Goal: Information Seeking & Learning: Check status

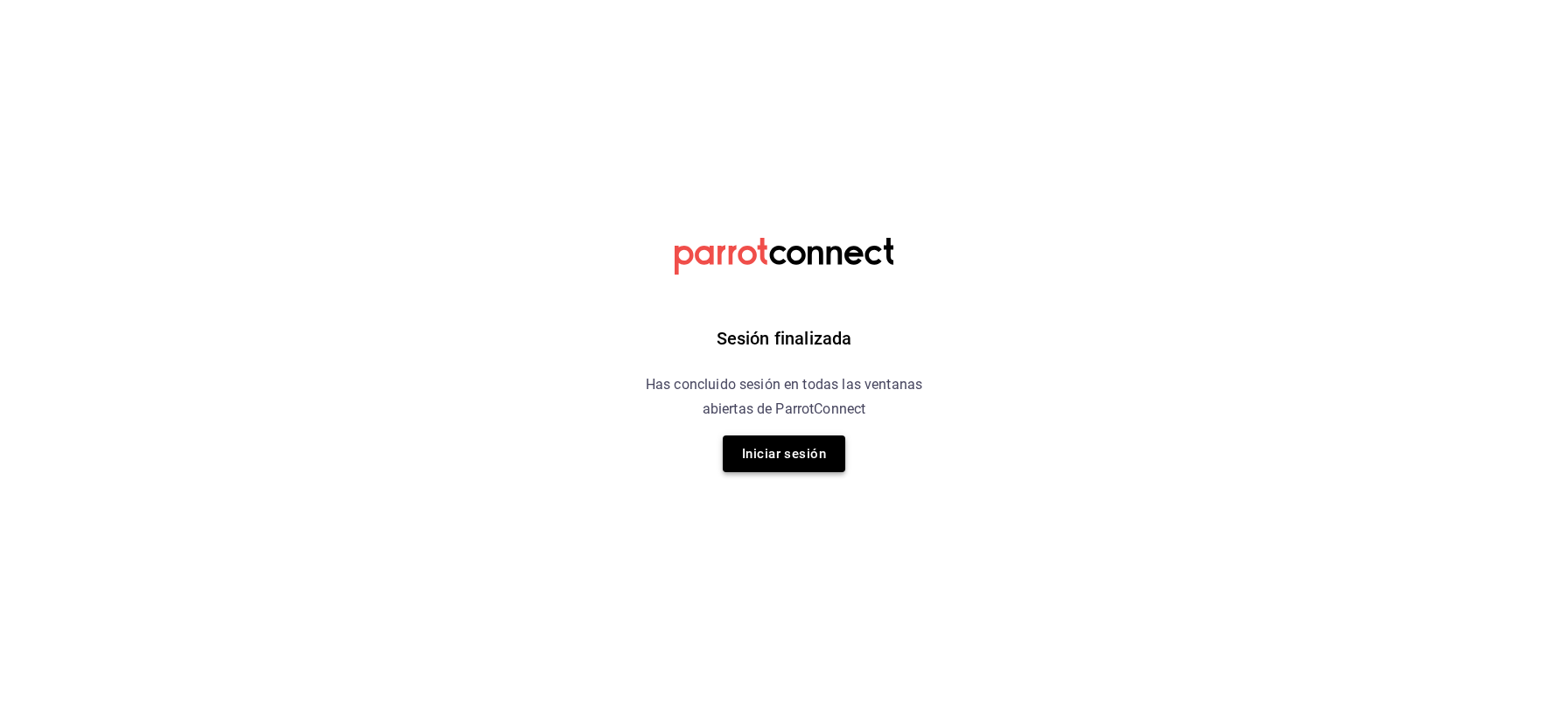
click at [809, 451] on button "Iniciar sesión" at bounding box center [784, 453] width 122 height 37
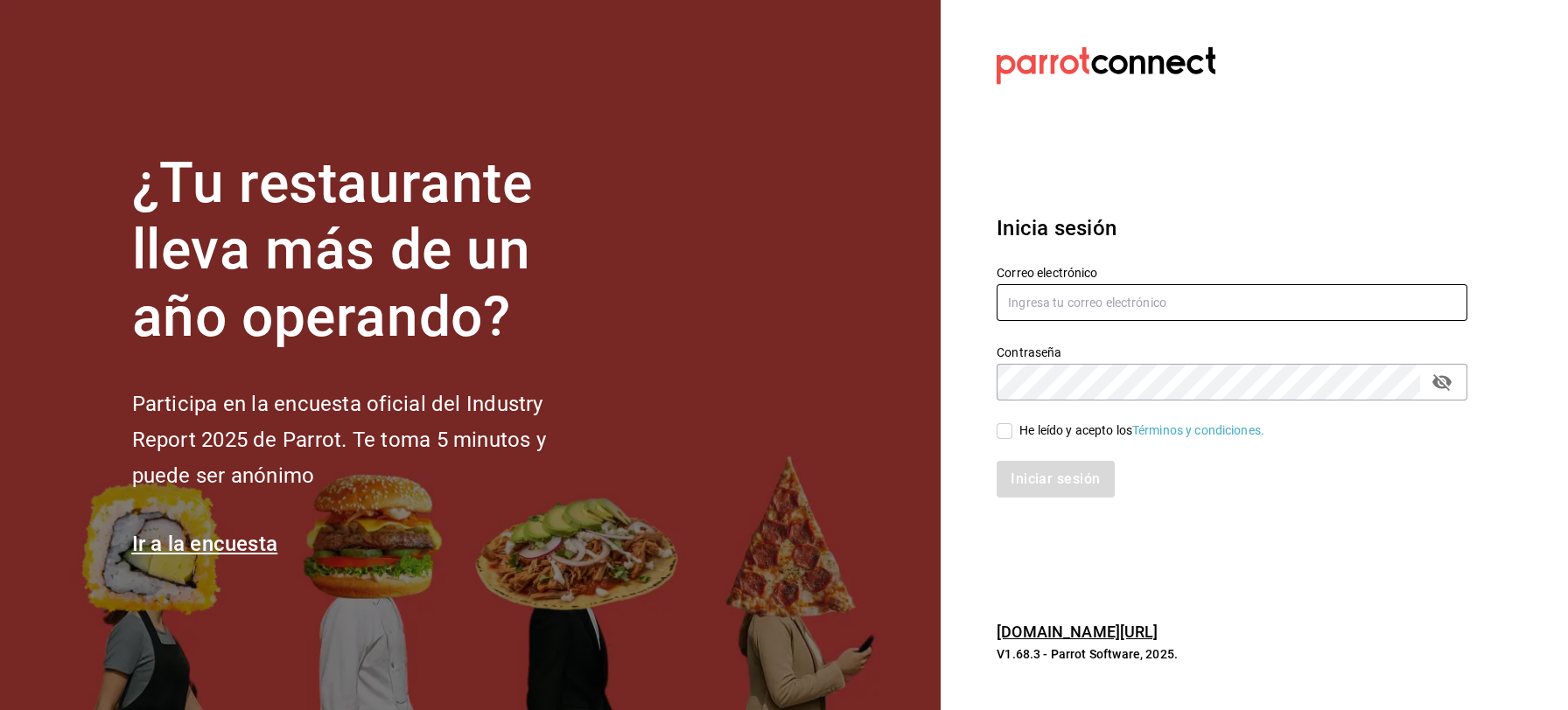
click at [1105, 314] on input "text" at bounding box center [1232, 302] width 470 height 37
type input "jbazan2908@hotmail.com"
click at [1008, 427] on input "He leído y acepto los Términos y condiciones." at bounding box center [1005, 431] width 16 height 16
checkbox input "true"
click at [1038, 473] on button "Iniciar sesión" at bounding box center [1056, 479] width 119 height 37
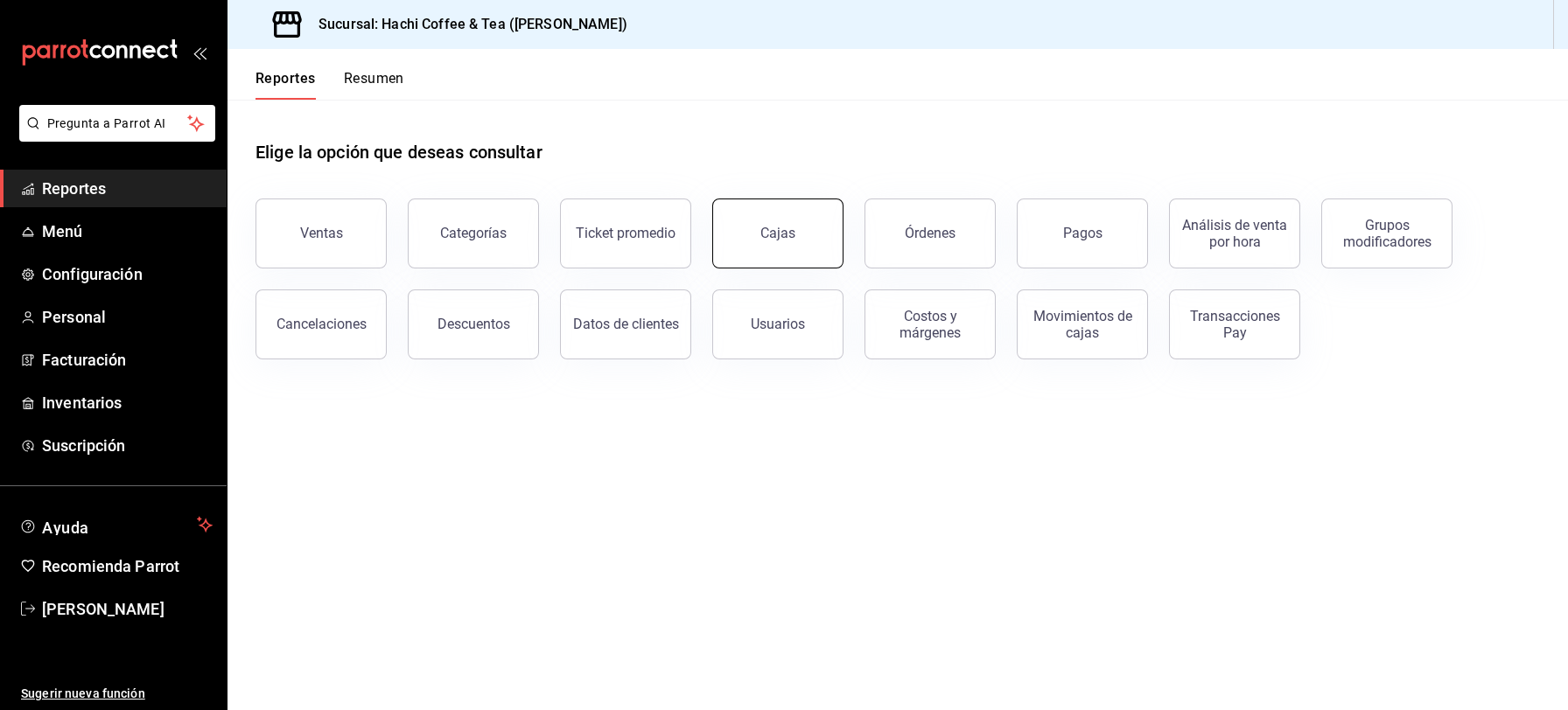
click at [779, 246] on button "Cajas" at bounding box center [778, 233] width 132 height 70
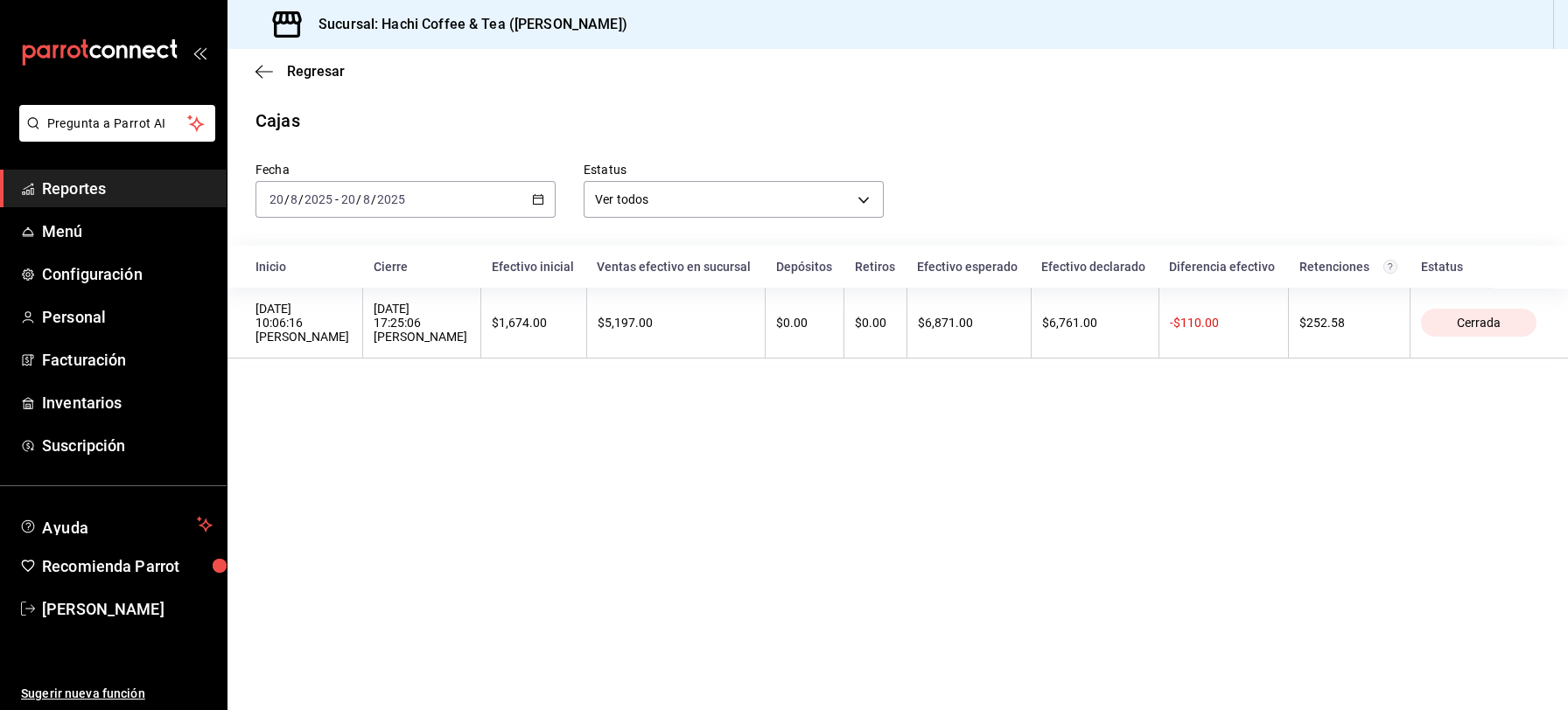
click at [134, 193] on span "Reportes" at bounding box center [127, 188] width 170 height 24
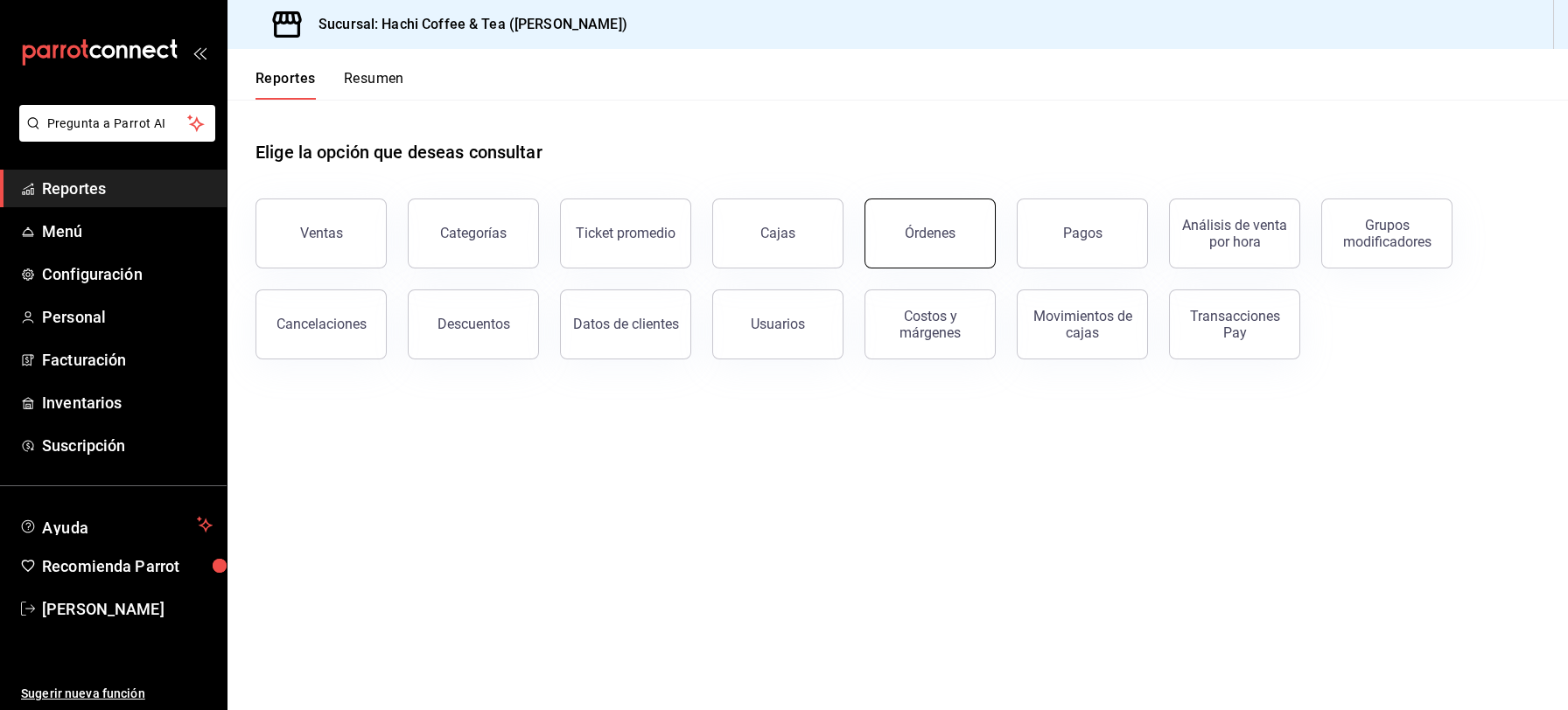
click at [905, 229] on button "Órdenes" at bounding box center [930, 233] width 132 height 70
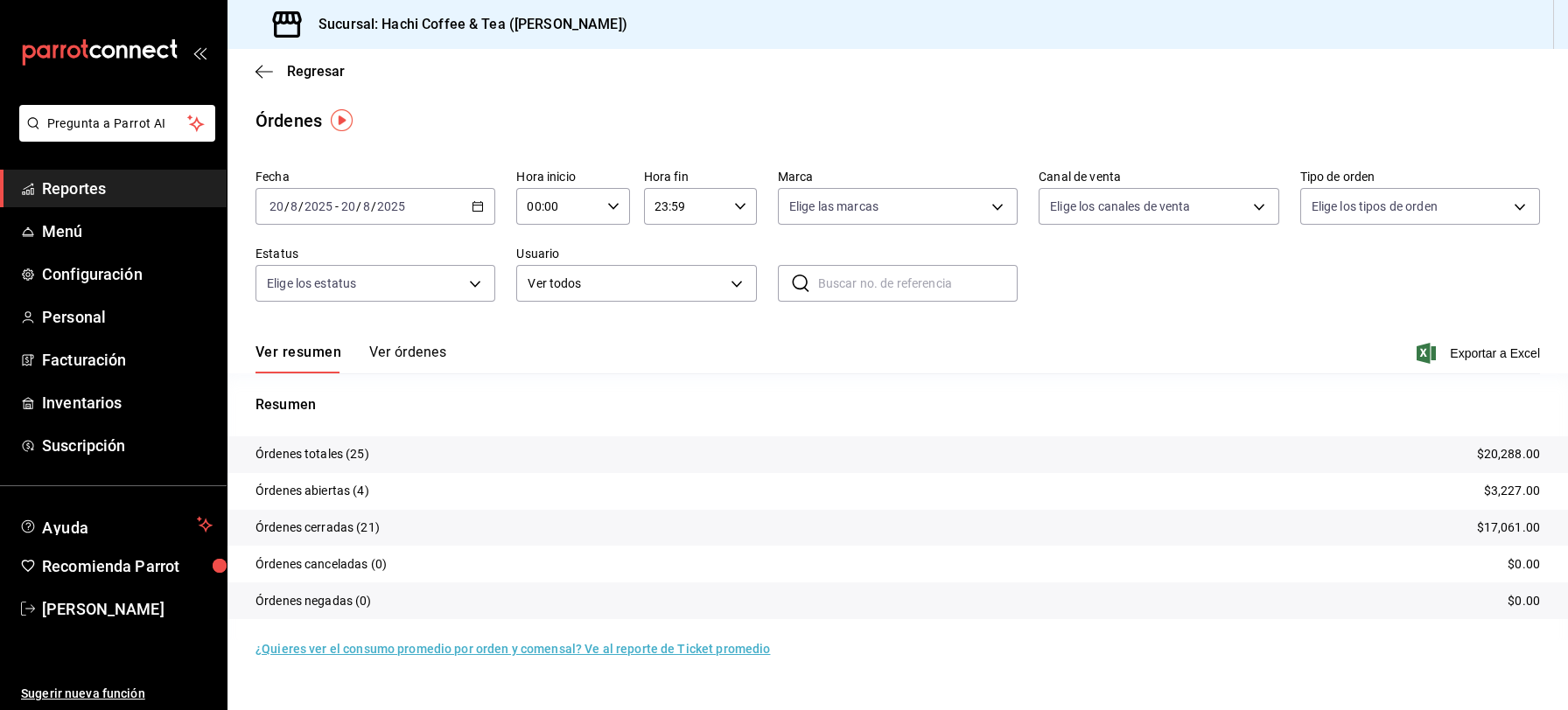
click at [416, 354] on button "Ver órdenes" at bounding box center [408, 359] width 77 height 30
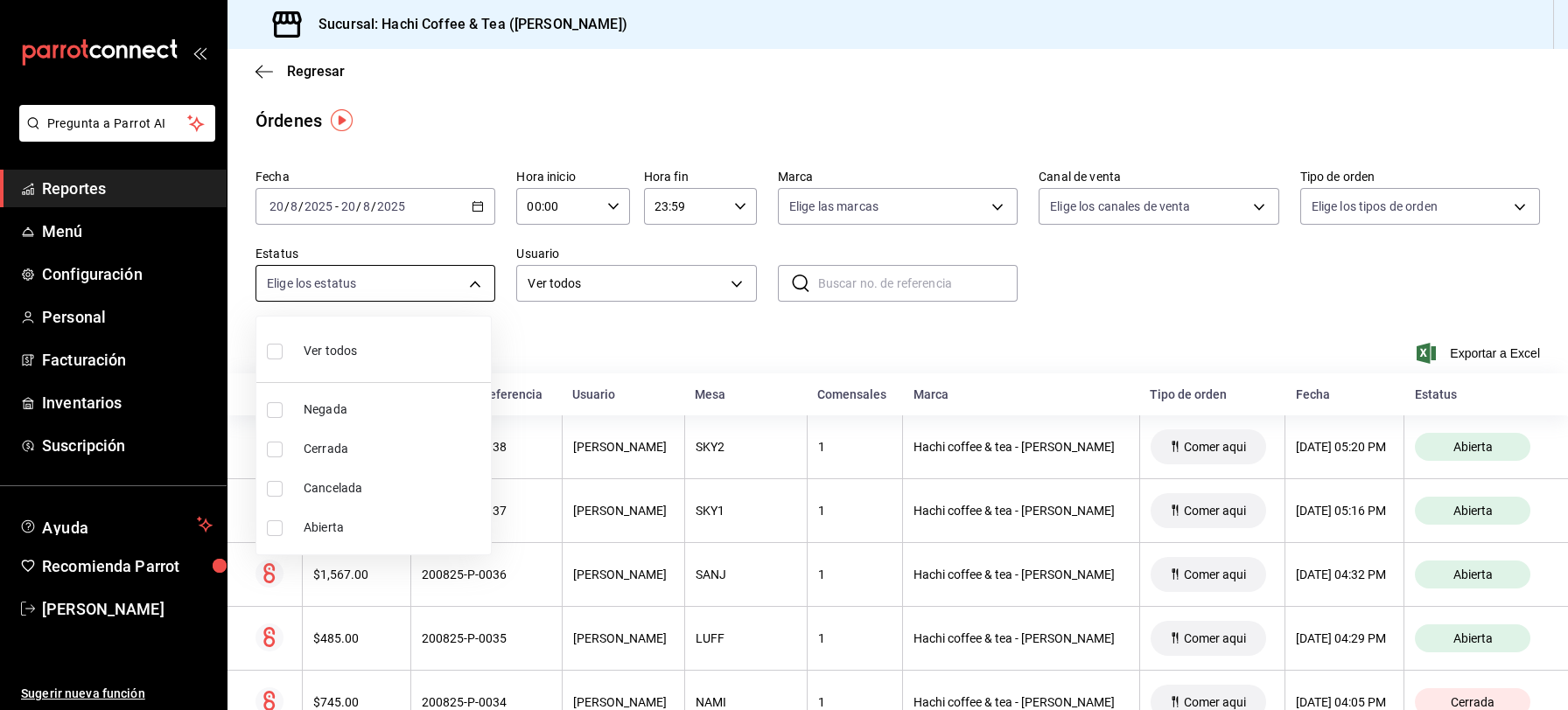
click at [470, 281] on body "Pregunta a Parrot AI Reportes Menú Configuración Personal Facturación Inventari…" at bounding box center [784, 355] width 1568 height 710
click at [334, 487] on span "Cancelada" at bounding box center [394, 489] width 181 height 19
type input "CANCELED"
checkbox input "true"
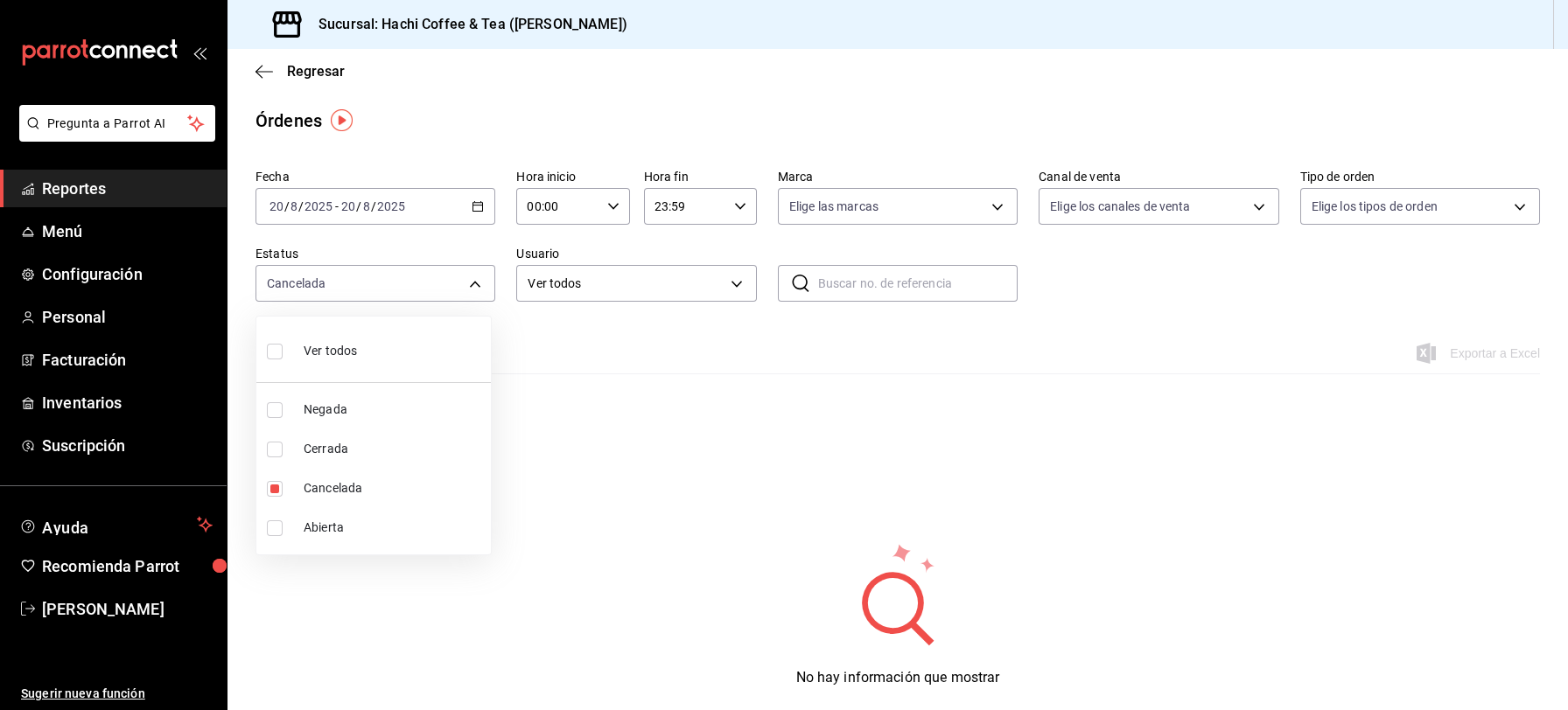
click at [131, 189] on div at bounding box center [784, 355] width 1568 height 710
click at [131, 189] on span "Reportes" at bounding box center [127, 188] width 170 height 24
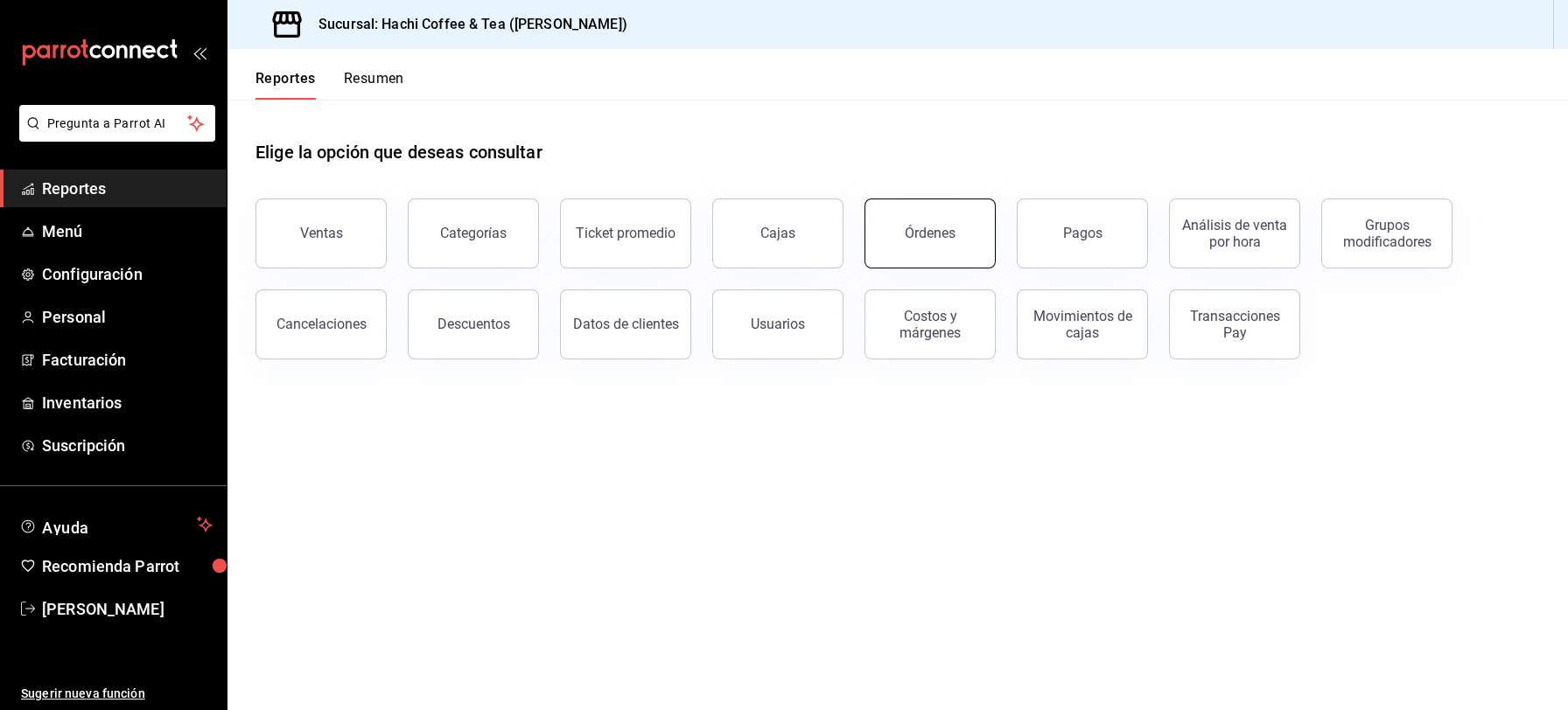
click at [947, 253] on button "Órdenes" at bounding box center [930, 233] width 132 height 70
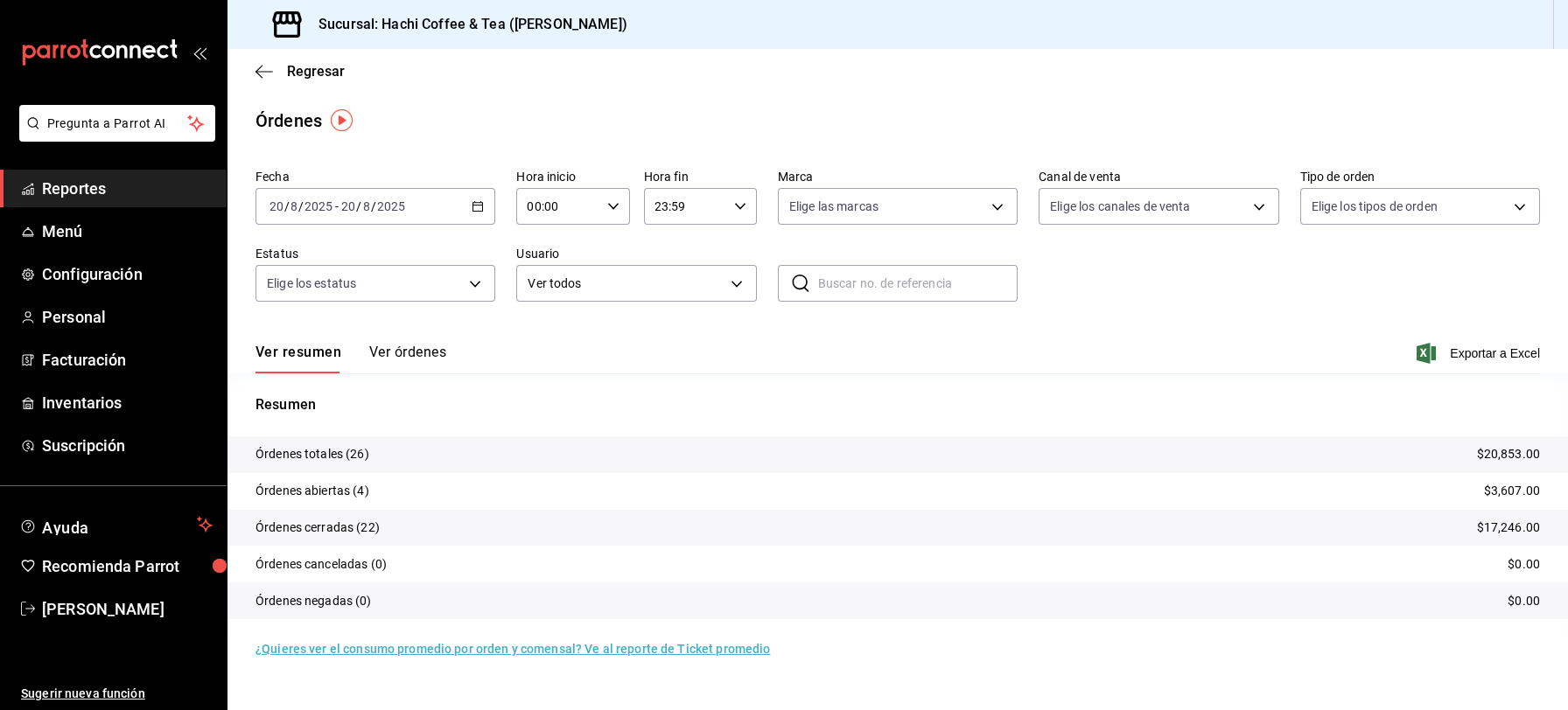
click at [154, 192] on span "Reportes" at bounding box center [127, 188] width 170 height 24
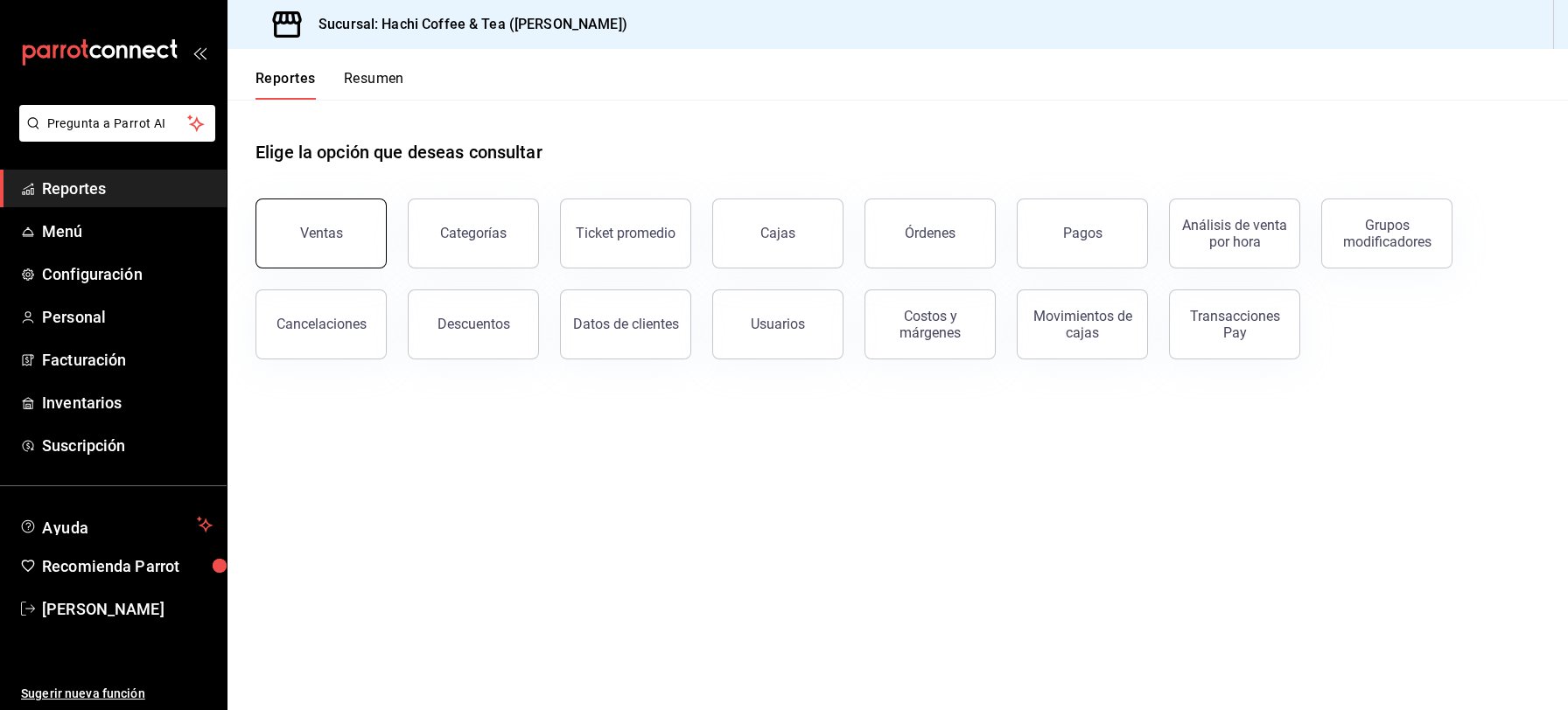
click at [344, 242] on button "Ventas" at bounding box center [322, 233] width 132 height 70
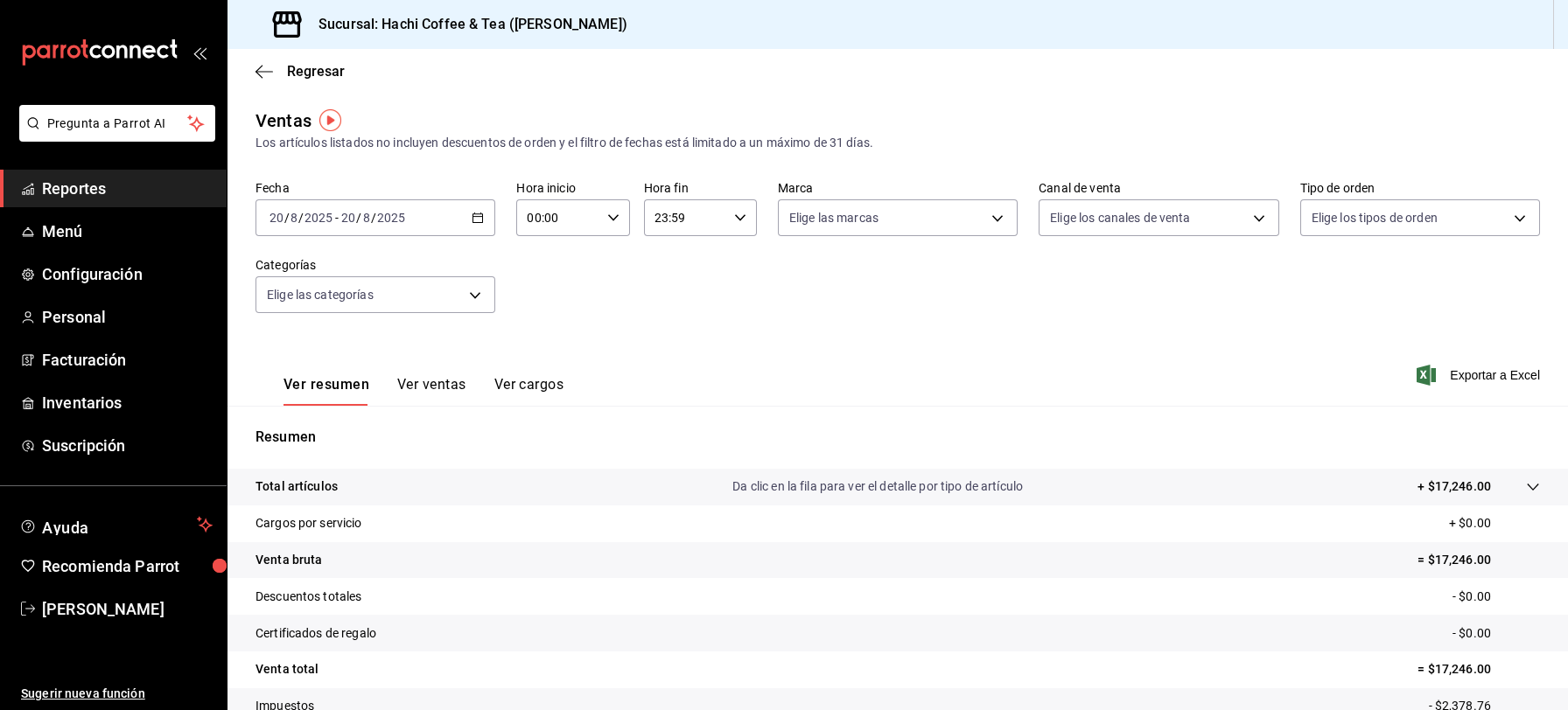
click at [61, 186] on span "Reportes" at bounding box center [127, 188] width 170 height 24
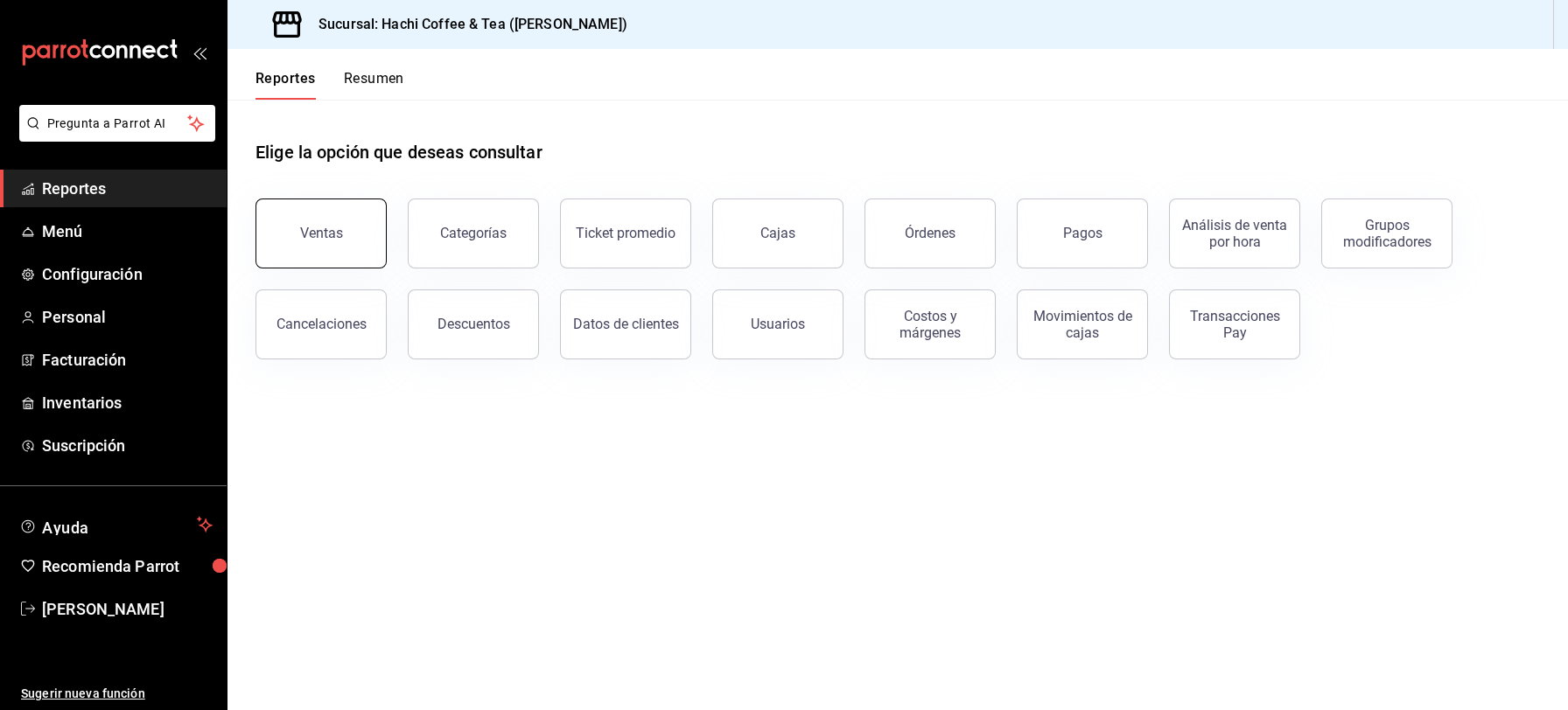
click at [335, 230] on div "Ventas" at bounding box center [322, 233] width 43 height 17
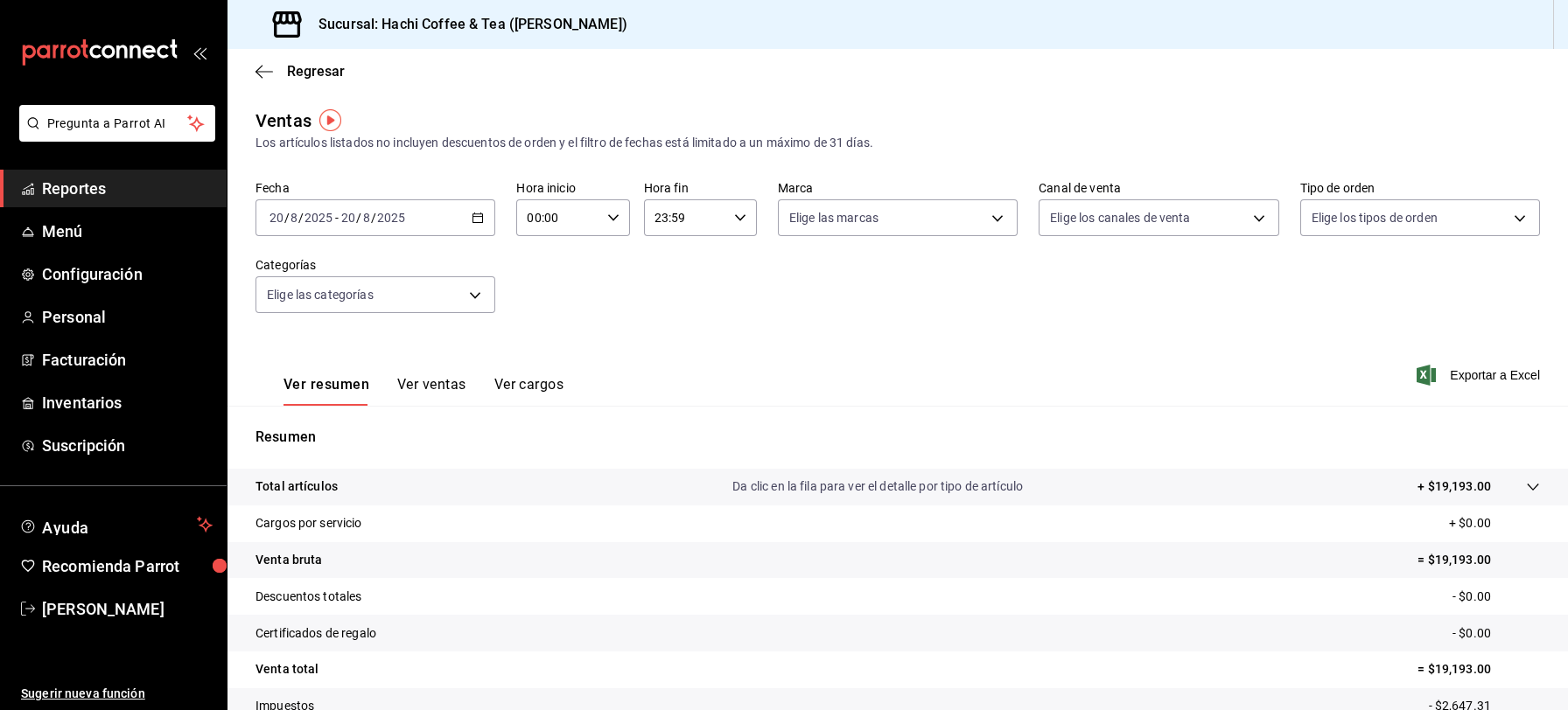
click at [107, 193] on span "Reportes" at bounding box center [127, 188] width 170 height 24
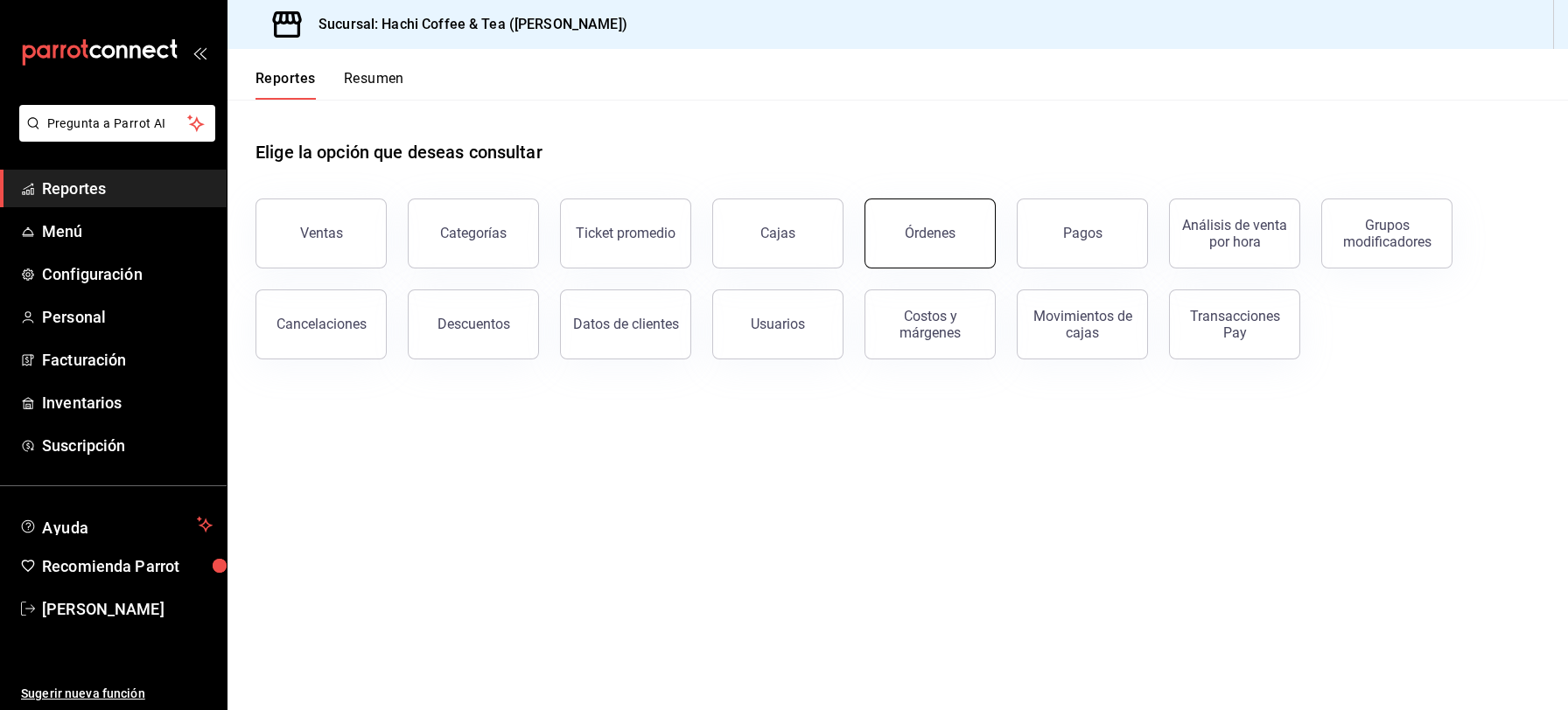
click at [940, 252] on button "Órdenes" at bounding box center [930, 233] width 132 height 70
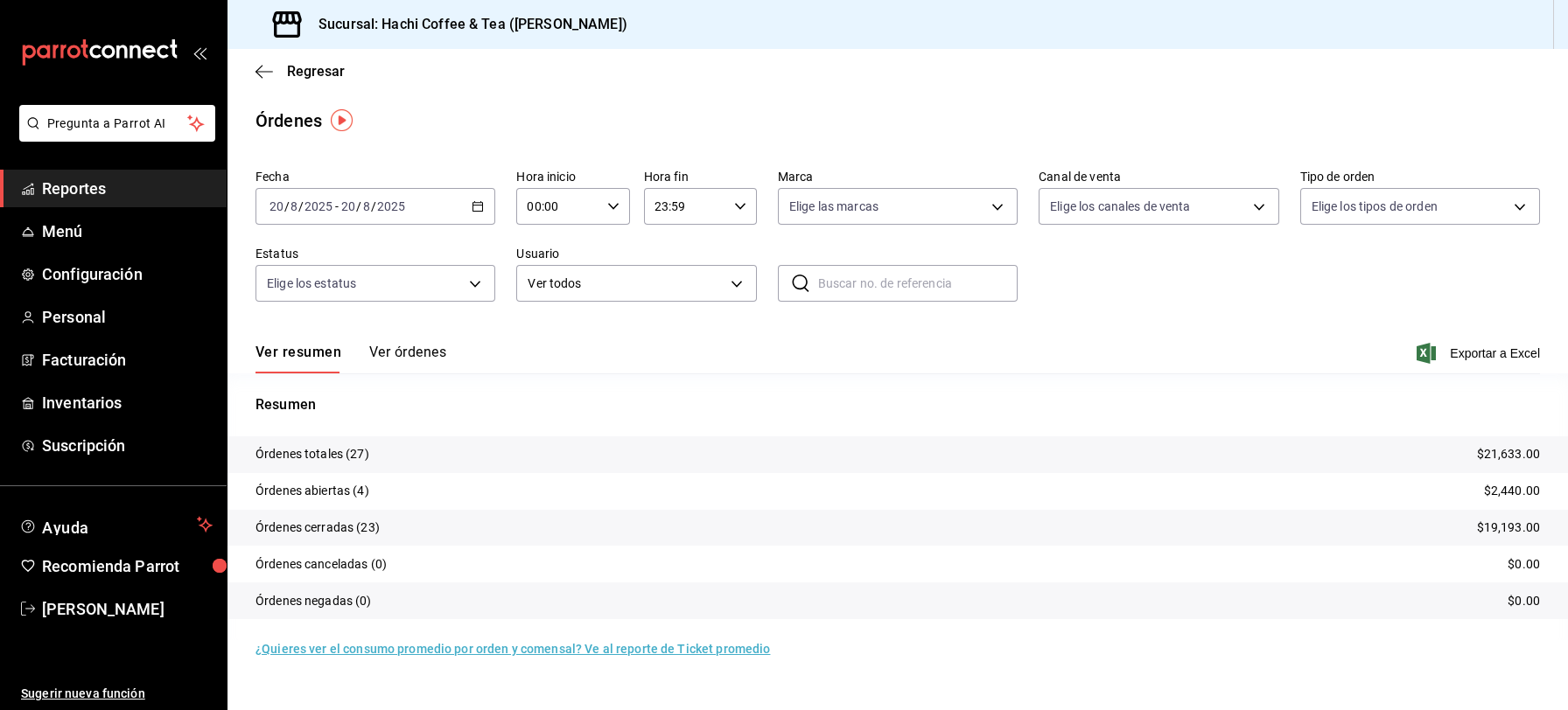
click at [111, 193] on span "Reportes" at bounding box center [127, 188] width 170 height 24
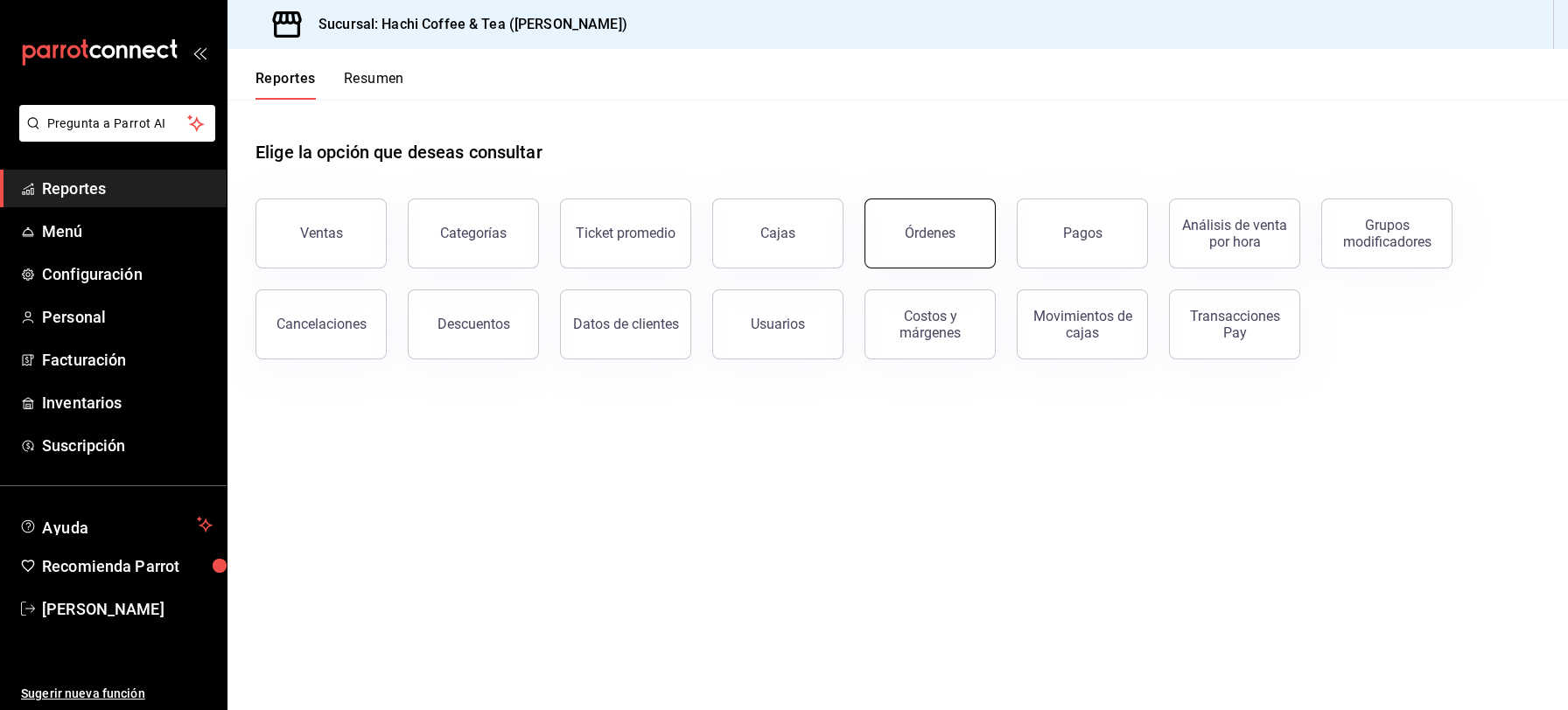
click at [948, 254] on button "Órdenes" at bounding box center [930, 233] width 132 height 70
